Goal: Information Seeking & Learning: Learn about a topic

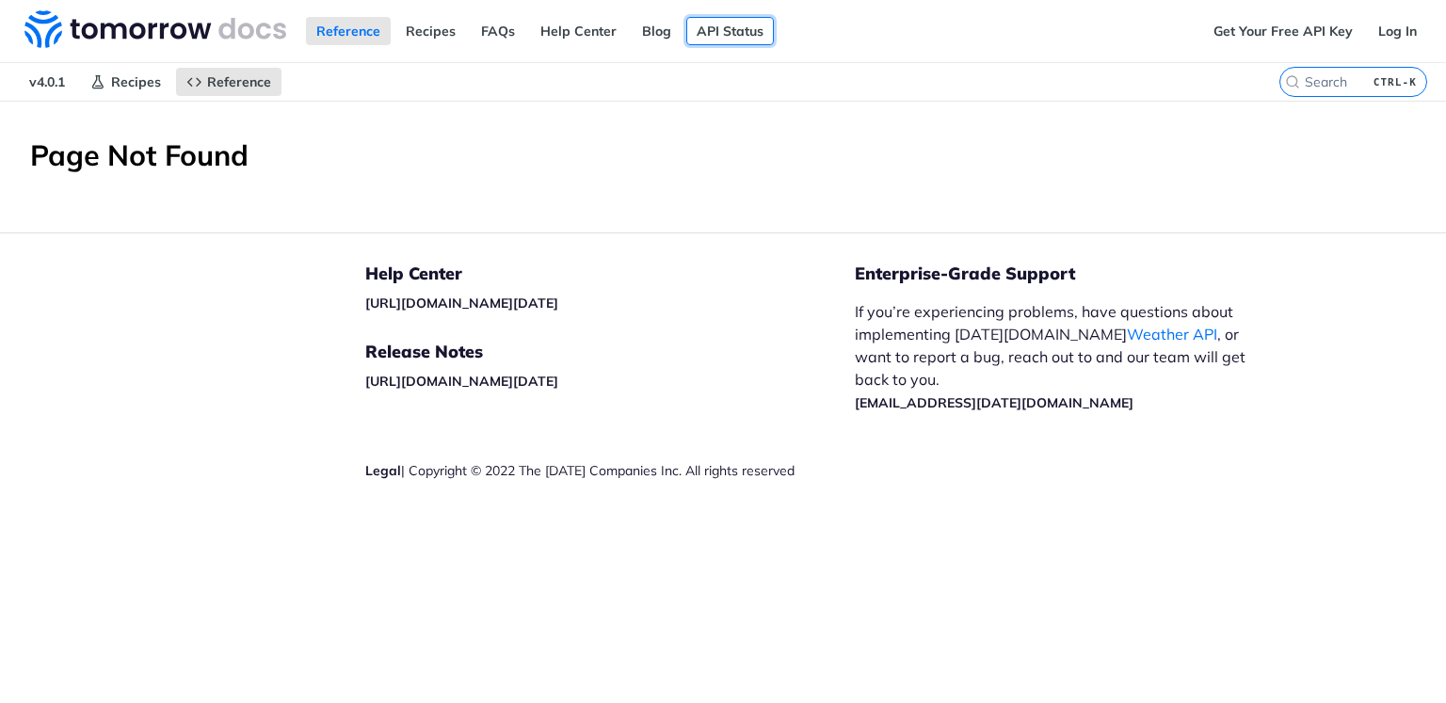
click at [713, 31] on link "API Status" at bounding box center [730, 31] width 88 height 28
click at [1242, 49] on div "Get Your Free API Key Log In" at bounding box center [1324, 31] width 243 height 62
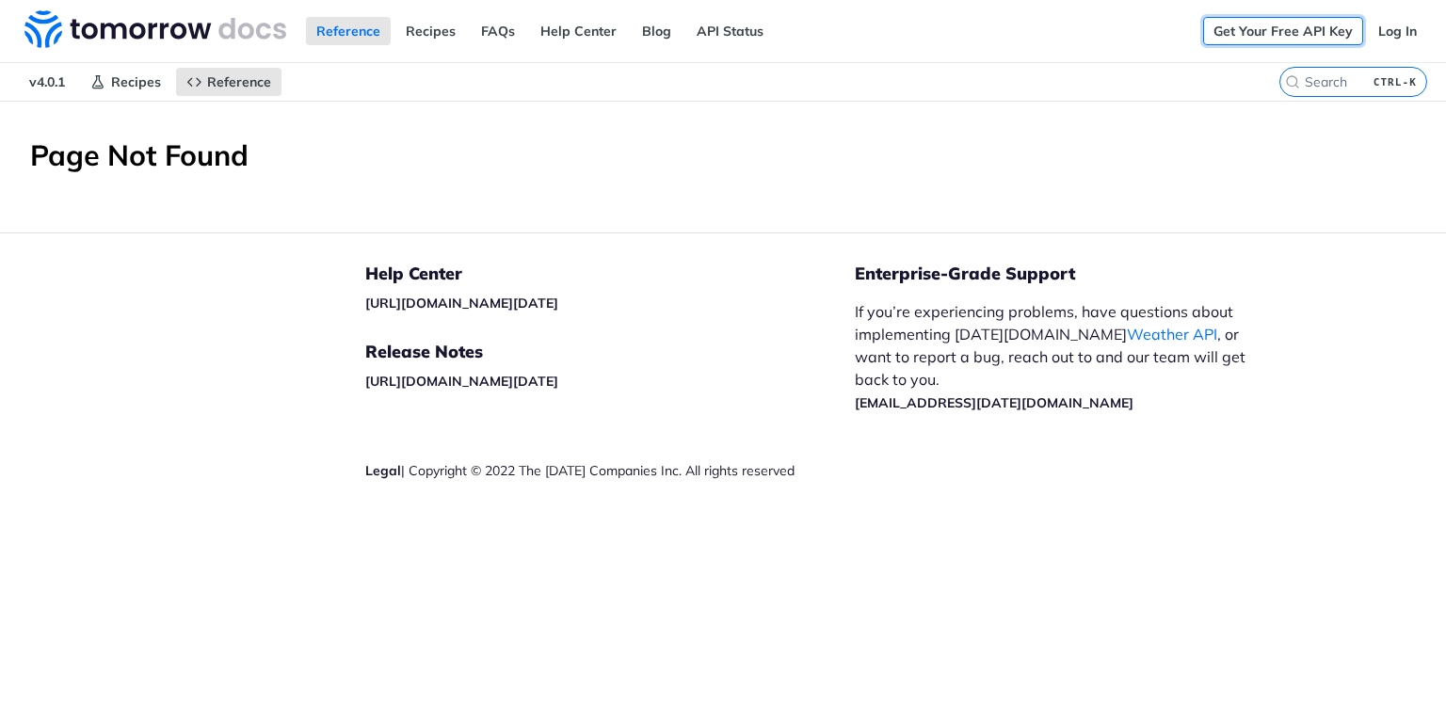
click at [1259, 27] on link "Get Your Free API Key" at bounding box center [1283, 31] width 160 height 28
click at [38, 68] on span "v4.0.1" at bounding box center [47, 82] width 56 height 28
click at [45, 80] on span "v4.0.1" at bounding box center [47, 82] width 56 height 28
click at [332, 38] on link "Reference" at bounding box center [348, 31] width 85 height 28
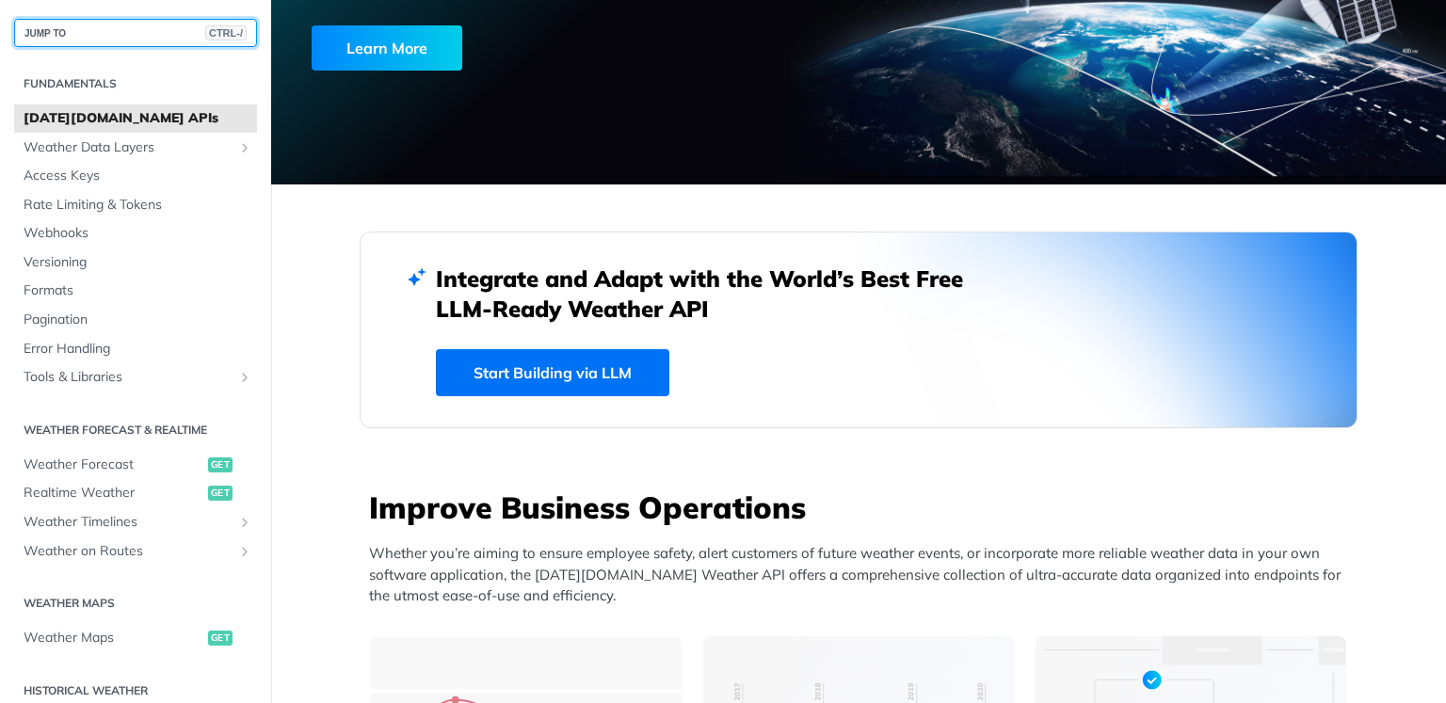
click at [65, 37] on button "JUMP TO CTRL-/" at bounding box center [135, 33] width 243 height 28
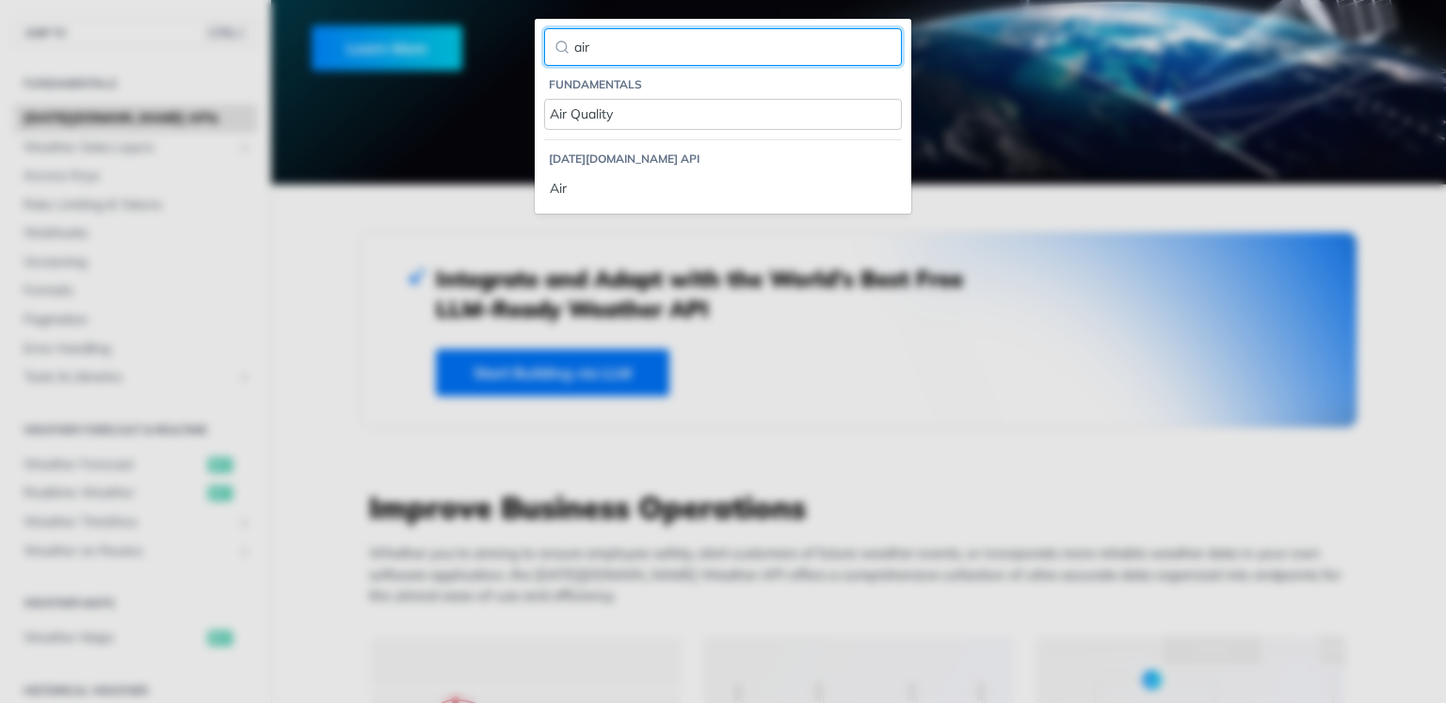
type input "air"
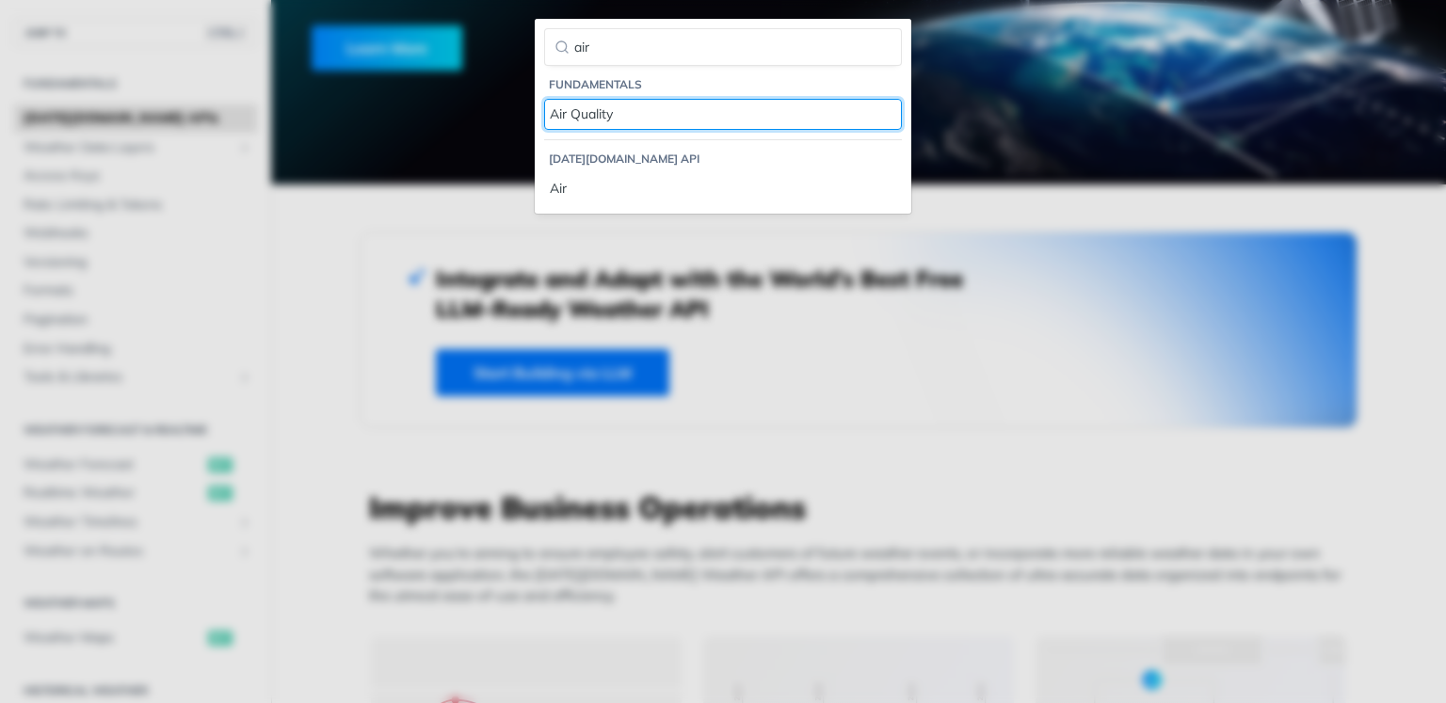
click at [595, 114] on div "Air Quality" at bounding box center [723, 115] width 347 height 20
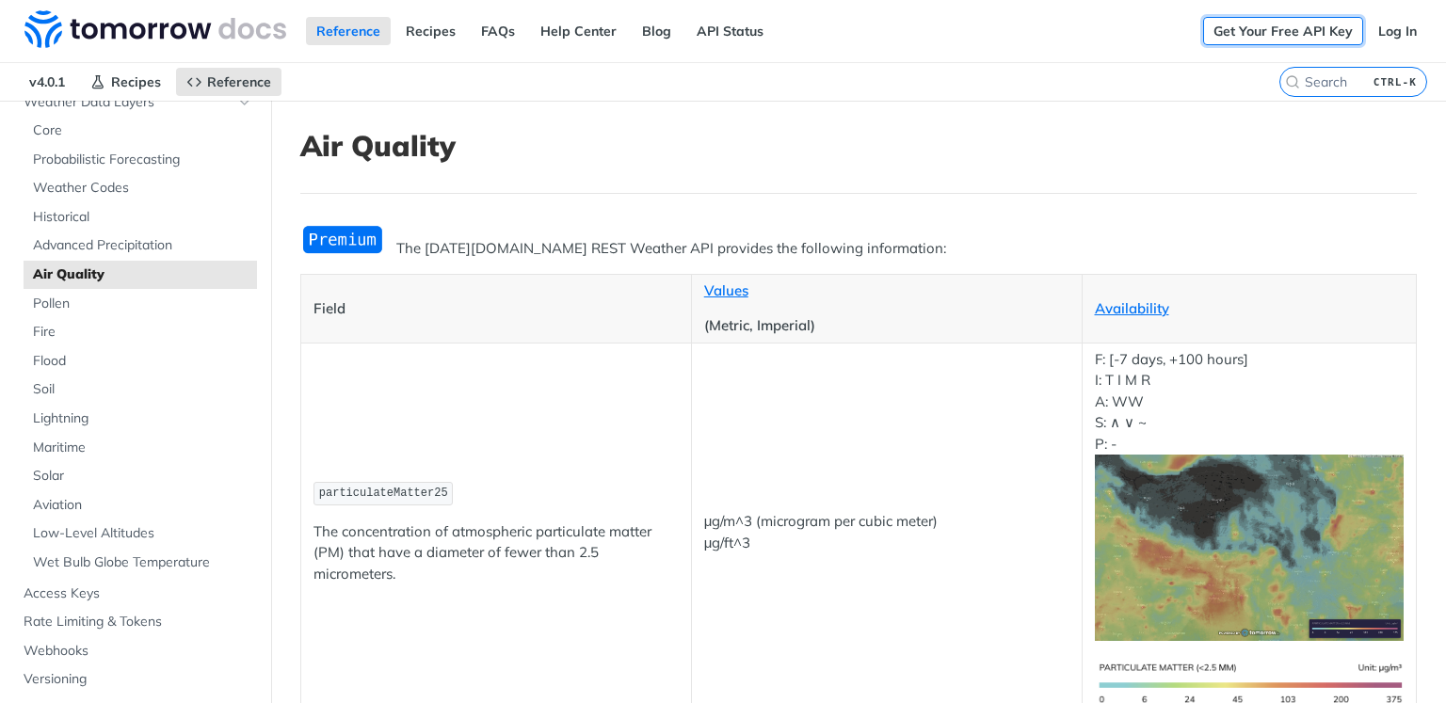
click at [1268, 22] on link "Get Your Free API Key" at bounding box center [1283, 31] width 160 height 28
